Goal: Transaction & Acquisition: Book appointment/travel/reservation

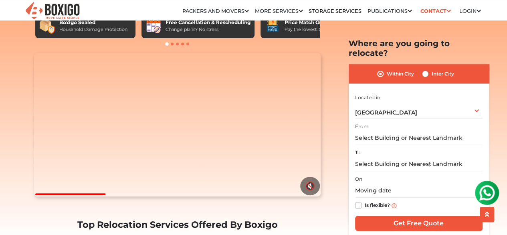
scroll to position [175, 0]
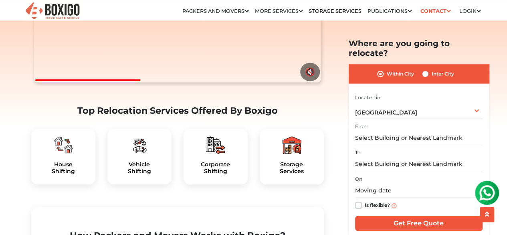
click at [134, 179] on div "Vehicle Shifting" at bounding box center [139, 156] width 64 height 55
click at [140, 154] on img at bounding box center [139, 144] width 19 height 19
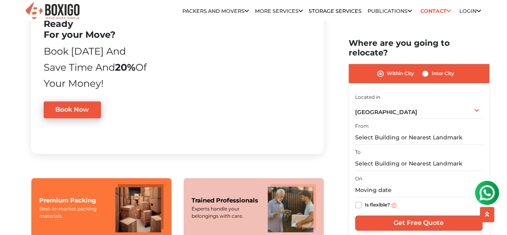
scroll to position [508, 0]
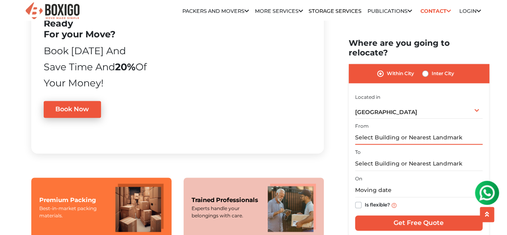
click at [385, 131] on input "text" at bounding box center [419, 138] width 128 height 14
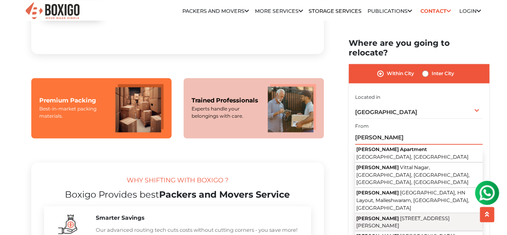
scroll to position [608, 0]
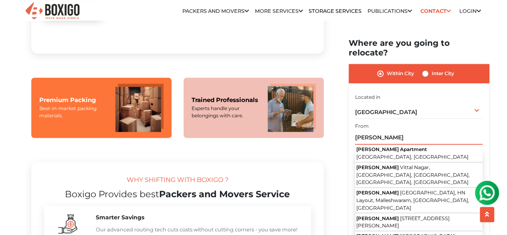
drag, startPoint x: 405, startPoint y: 127, endPoint x: 335, endPoint y: 126, distance: 70.2
click at [336, 126] on section "Packers and Movers in [GEOGRAPHIC_DATA] Effortlessly streamlining Every movemen…" at bounding box center [406, 138] width 140 height 201
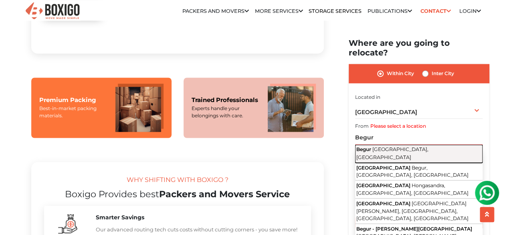
click at [382, 146] on span "[GEOGRAPHIC_DATA], [GEOGRAPHIC_DATA]" at bounding box center [392, 153] width 72 height 14
type input "Begur, [GEOGRAPHIC_DATA], [GEOGRAPHIC_DATA]"
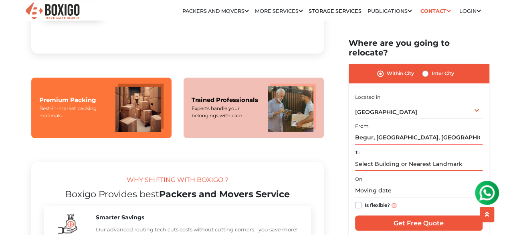
click at [375, 157] on input "text" at bounding box center [419, 164] width 128 height 14
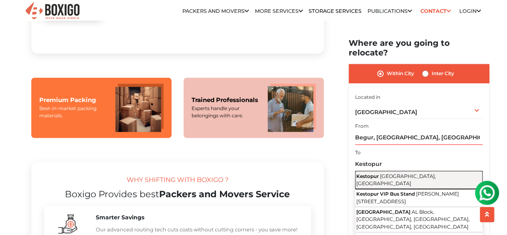
click at [385, 172] on span "[GEOGRAPHIC_DATA], [GEOGRAPHIC_DATA]" at bounding box center [396, 179] width 80 height 14
type input "[GEOGRAPHIC_DATA], [GEOGRAPHIC_DATA], [GEOGRAPHIC_DATA]"
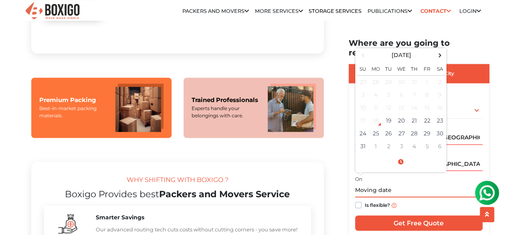
click at [367, 183] on input "text" at bounding box center [419, 190] width 128 height 14
click at [438, 50] on span at bounding box center [440, 55] width 11 height 11
click at [393, 114] on td "23" at bounding box center [389, 120] width 13 height 13
type input "[DATE] 12:00 AM"
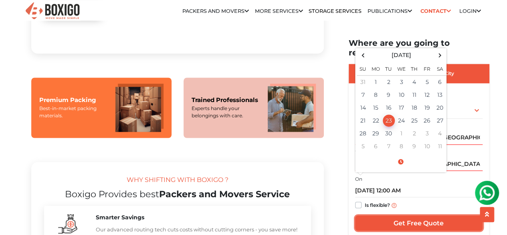
click at [379, 215] on input "Get Free Quote" at bounding box center [419, 222] width 128 height 15
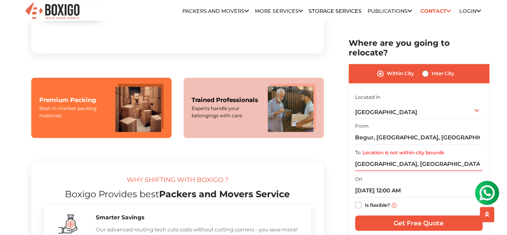
click at [432, 69] on label "Inter City" at bounding box center [443, 74] width 22 height 10
click at [425, 69] on input "Inter City" at bounding box center [425, 73] width 6 height 8
radio input "true"
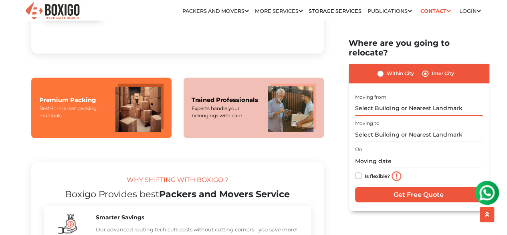
click at [392, 101] on input "text" at bounding box center [419, 108] width 128 height 14
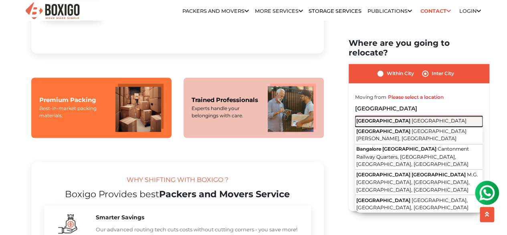
click at [381, 117] on span "[GEOGRAPHIC_DATA]" at bounding box center [383, 120] width 54 height 6
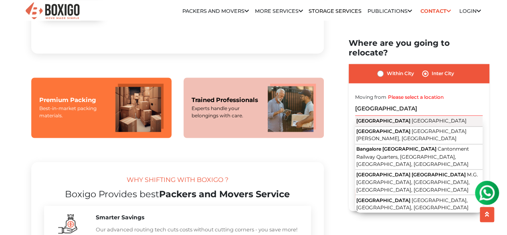
type input "[GEOGRAPHIC_DATA], [GEOGRAPHIC_DATA]"
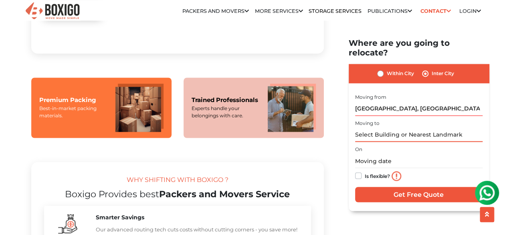
click at [376, 128] on input "text" at bounding box center [419, 135] width 128 height 14
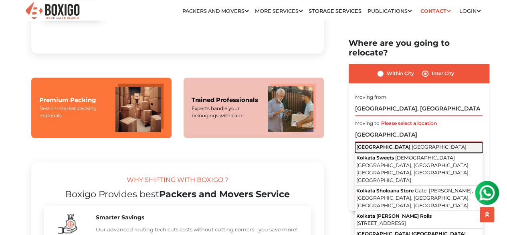
click at [371, 144] on span "[GEOGRAPHIC_DATA]" at bounding box center [383, 147] width 54 height 6
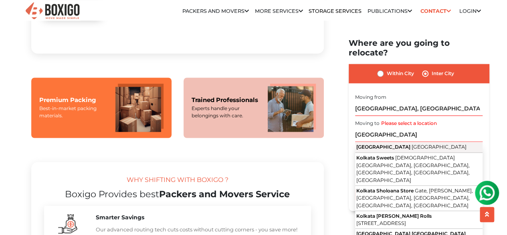
type input "[GEOGRAPHIC_DATA], [GEOGRAPHIC_DATA]"
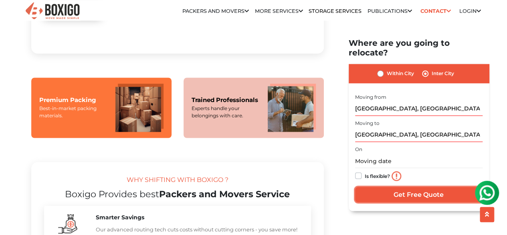
click at [373, 186] on input "Get Free Quote" at bounding box center [419, 193] width 128 height 15
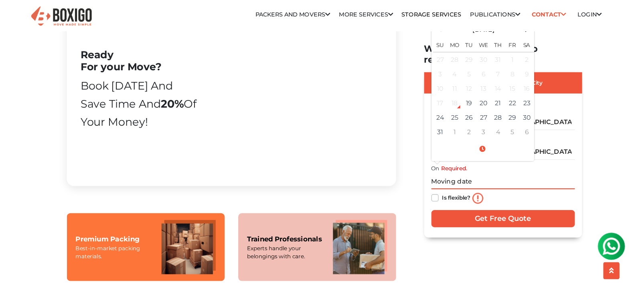
scroll to position [502, 0]
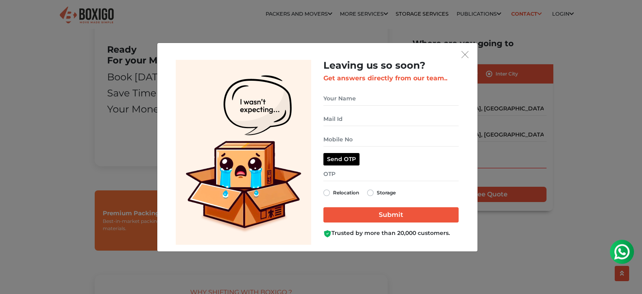
click at [463, 60] on div "Leaving us so soon? Get answers directly from our team.. Send OTP Relocation St…" at bounding box center [390, 152] width 147 height 185
click at [463, 57] on img "get free quote dialog" at bounding box center [464, 54] width 7 height 7
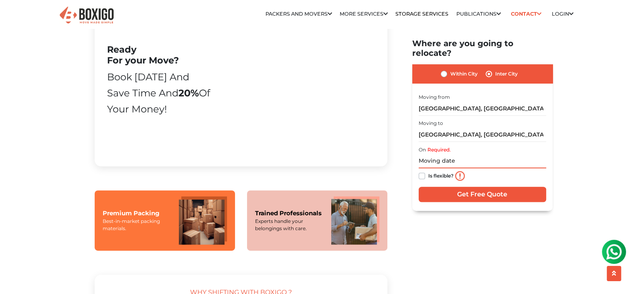
click at [443, 154] on input "text" at bounding box center [483, 161] width 128 height 14
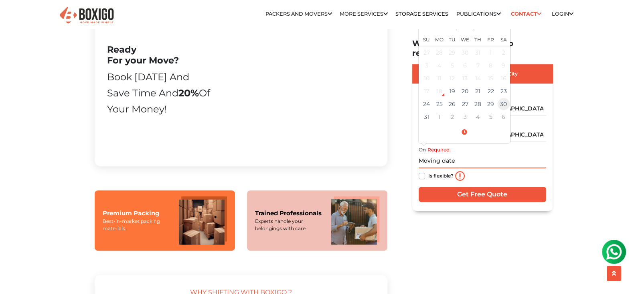
click at [503, 98] on td "30" at bounding box center [503, 104] width 13 height 13
click at [499, 111] on td "6" at bounding box center [503, 117] width 13 height 13
click at [454, 85] on td "23" at bounding box center [452, 91] width 13 height 13
type input "[DATE] 12:00 AM"
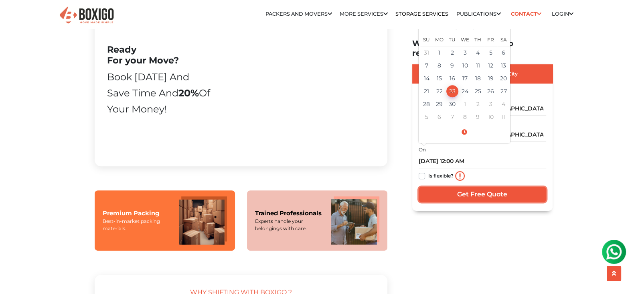
click at [464, 188] on input "Get Free Quote" at bounding box center [483, 193] width 128 height 15
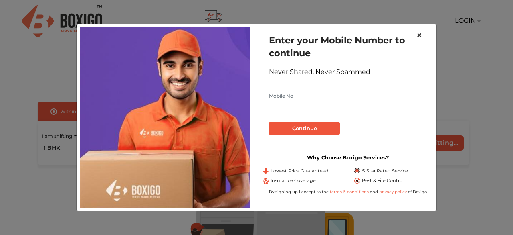
click at [419, 36] on span "×" at bounding box center [420, 35] width 6 height 12
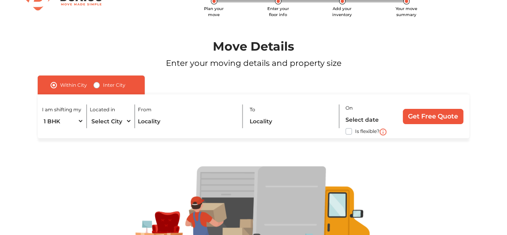
scroll to position [6, 0]
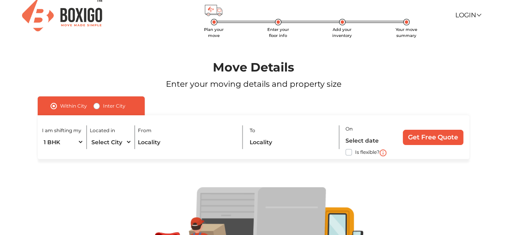
click at [103, 108] on label "Inter City" at bounding box center [114, 106] width 22 height 10
click at [97, 108] on input "Inter City" at bounding box center [96, 105] width 6 height 8
radio input "true"
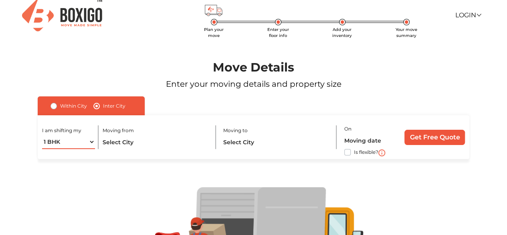
click at [61, 141] on select "1 BHK 2 BHK 3 BHK 3 + BHK FEW ITEMS" at bounding box center [68, 142] width 53 height 14
select select "FEW ITEMS"
click at [42, 135] on select "1 BHK 2 BHK 3 BHK 3 + BHK FEW ITEMS" at bounding box center [68, 142] width 53 height 14
click at [135, 138] on input "text" at bounding box center [155, 142] width 107 height 14
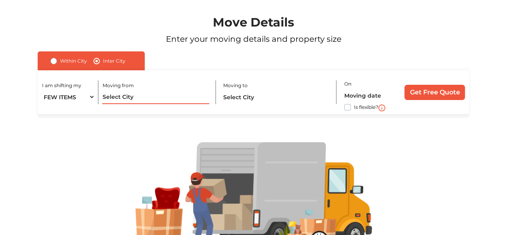
scroll to position [50, 0]
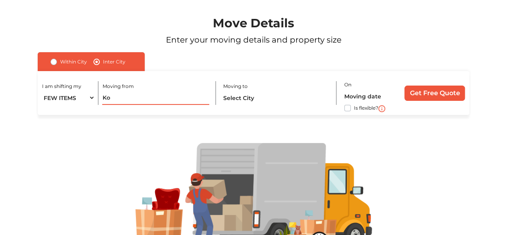
type input "K"
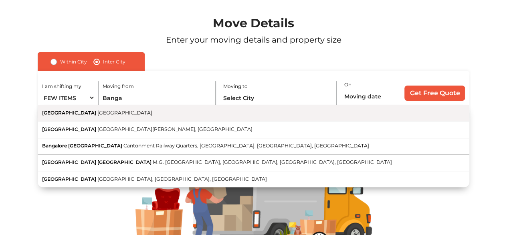
click at [122, 111] on button "[GEOGRAPHIC_DATA] [GEOGRAPHIC_DATA]" at bounding box center [254, 113] width 432 height 16
type input "[GEOGRAPHIC_DATA], [GEOGRAPHIC_DATA]"
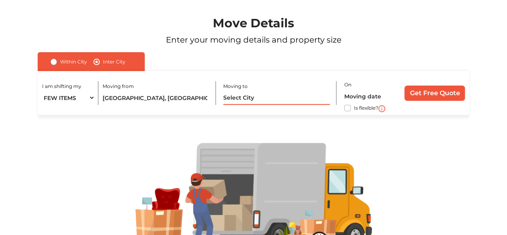
click at [254, 103] on input "text" at bounding box center [276, 98] width 107 height 14
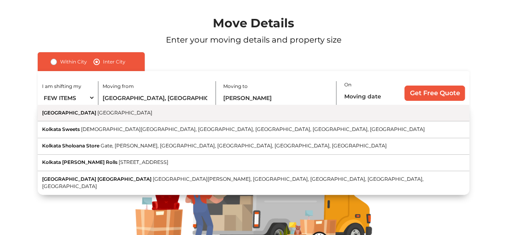
click at [242, 113] on button "Kolkata West Bengal" at bounding box center [254, 113] width 432 height 16
type input "[GEOGRAPHIC_DATA], [GEOGRAPHIC_DATA]"
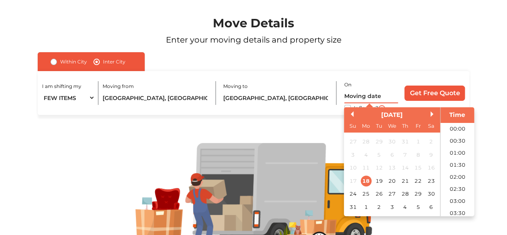
click at [371, 98] on input "text" at bounding box center [371, 96] width 54 height 14
click at [434, 114] on button "Next Month" at bounding box center [434, 114] width 6 height 6
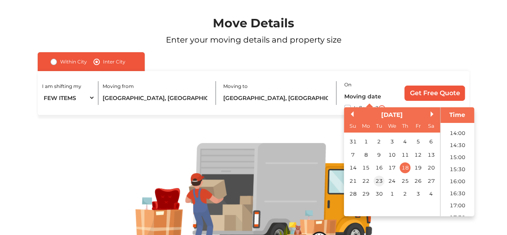
click at [381, 179] on div "23" at bounding box center [379, 180] width 11 height 11
type input "23/09/2025 12:00 AM"
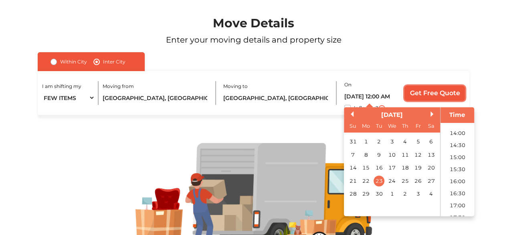
click at [427, 93] on input "Get Free Quote" at bounding box center [435, 92] width 61 height 15
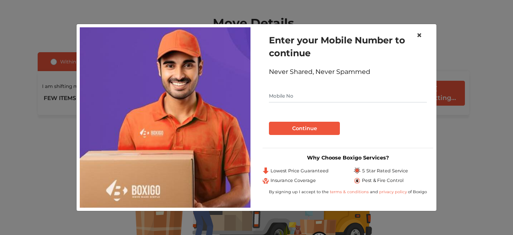
click at [421, 34] on span "×" at bounding box center [420, 35] width 6 height 12
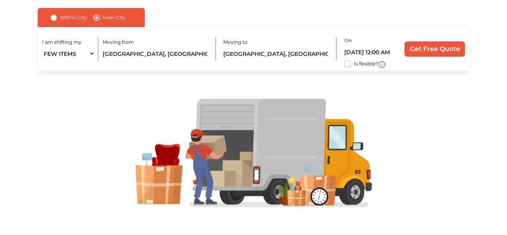
scroll to position [0, 0]
